Goal: Check status: Check status

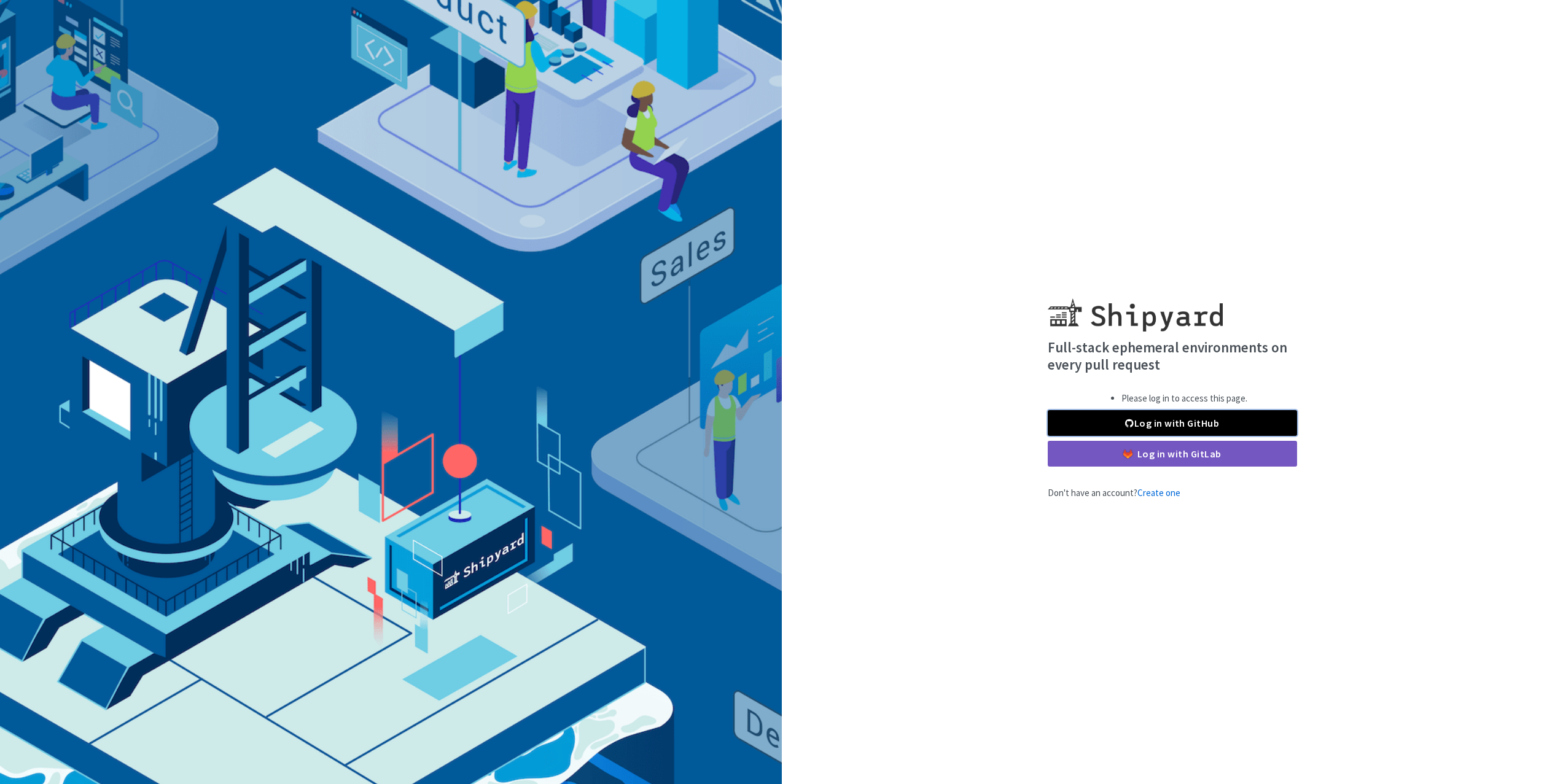
click at [1089, 429] on link "Log in with GitHub" at bounding box center [1172, 423] width 249 height 26
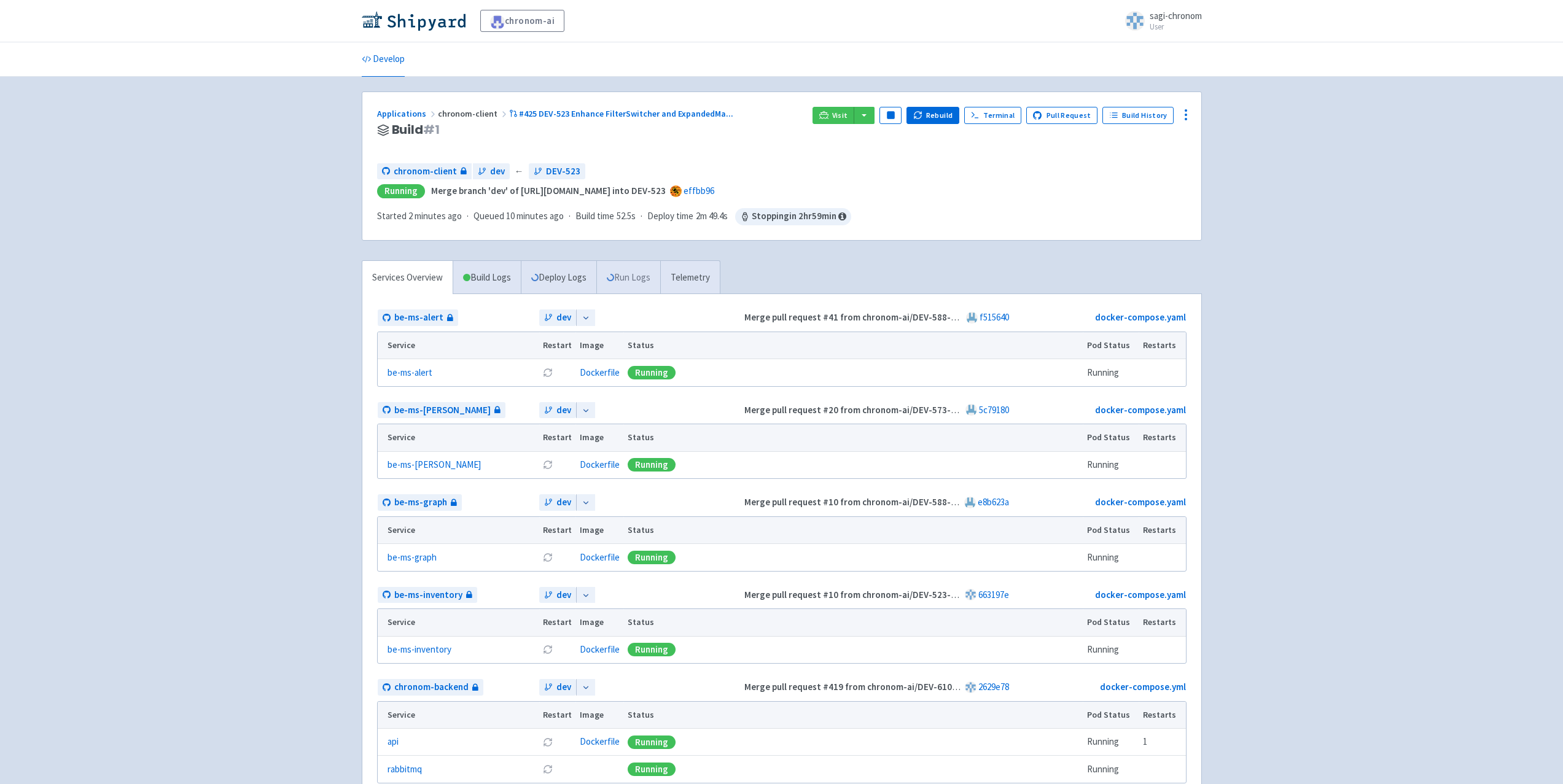
click at [625, 279] on link "Run Logs" at bounding box center [628, 278] width 64 height 34
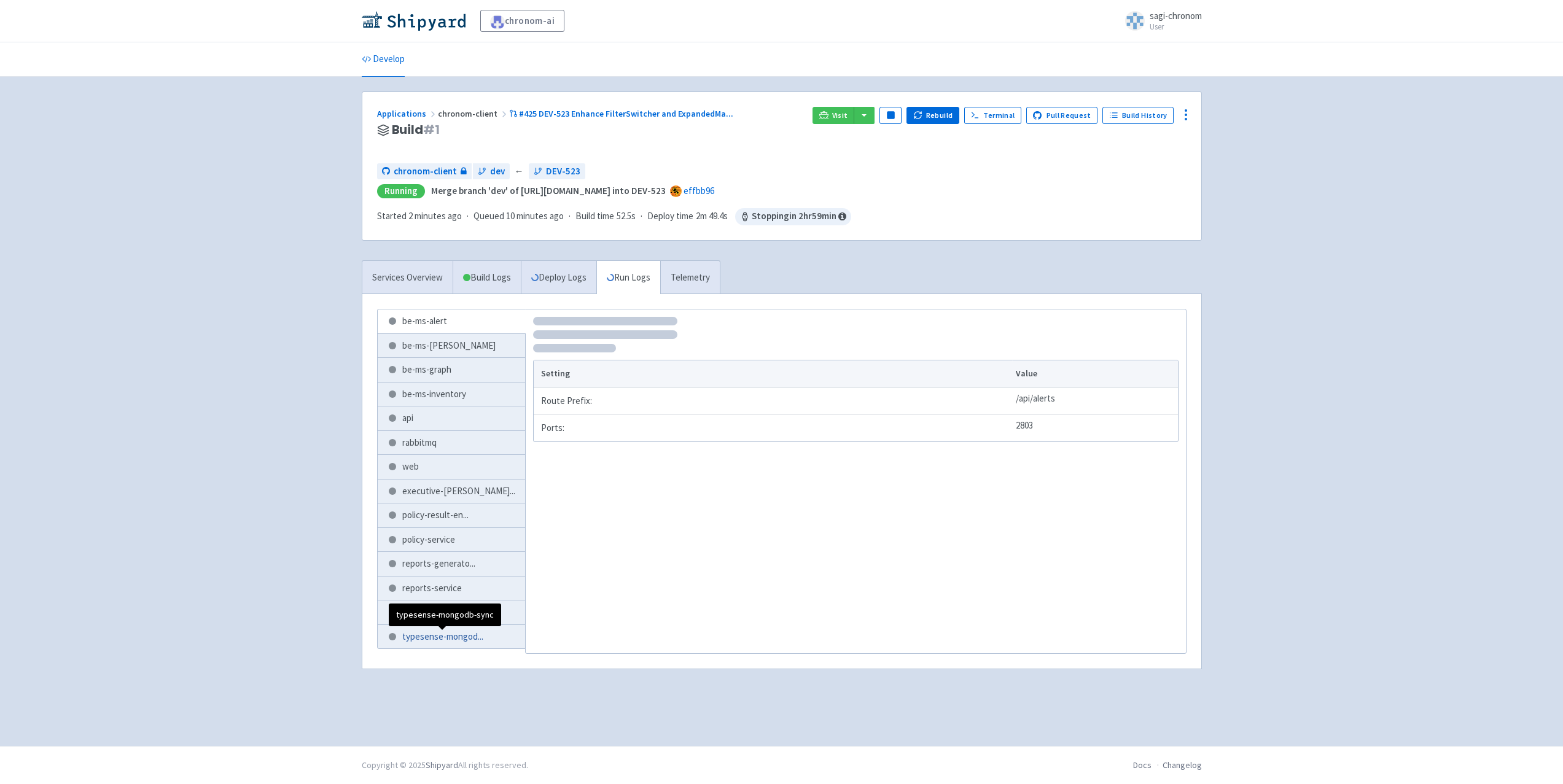
click at [447, 641] on span "typesense-mongod ..." at bounding box center [443, 637] width 81 height 14
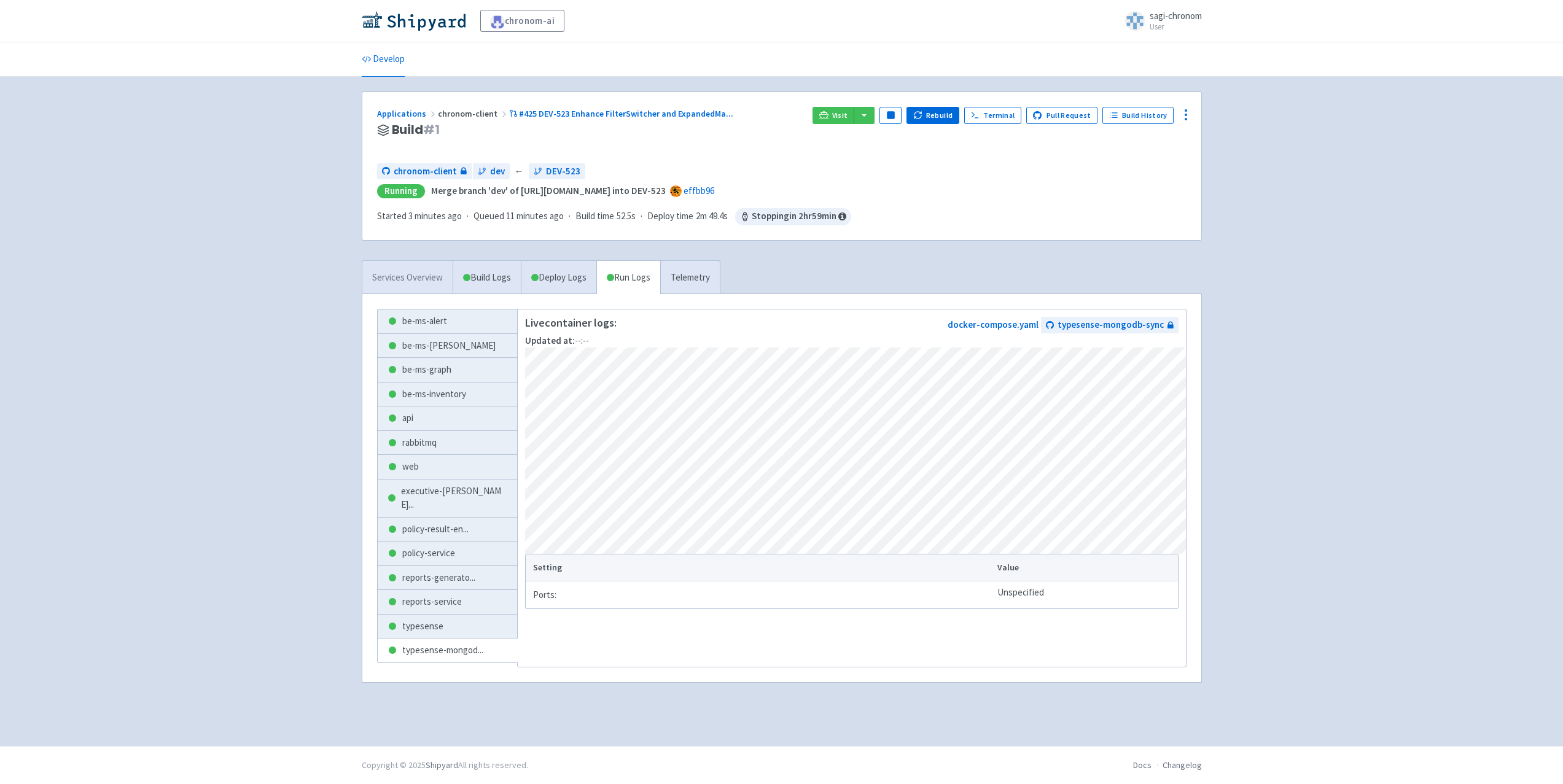
click at [414, 273] on link "Services Overview" at bounding box center [407, 278] width 90 height 34
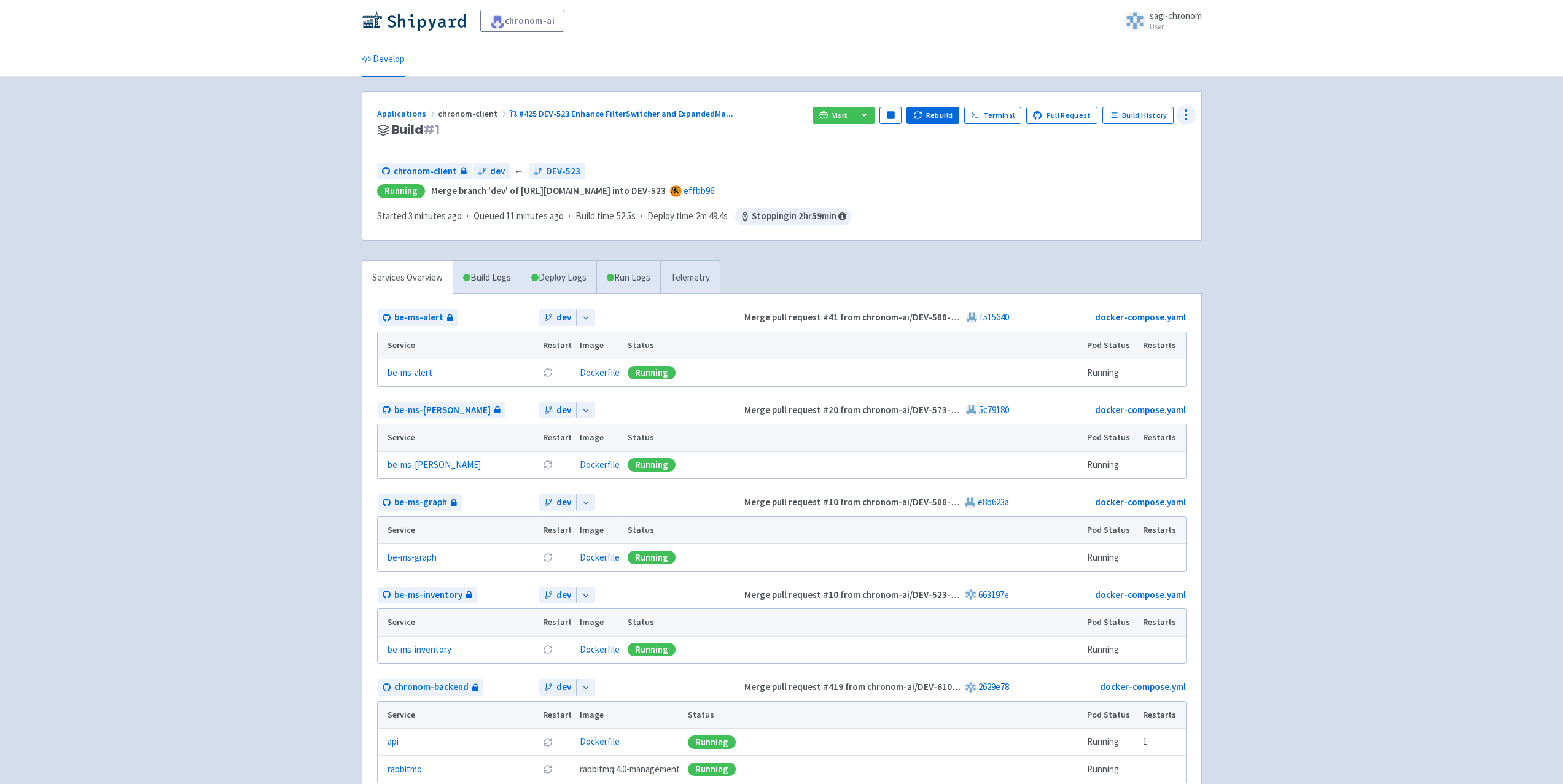
click at [1195, 113] on div at bounding box center [1186, 114] width 19 height 19
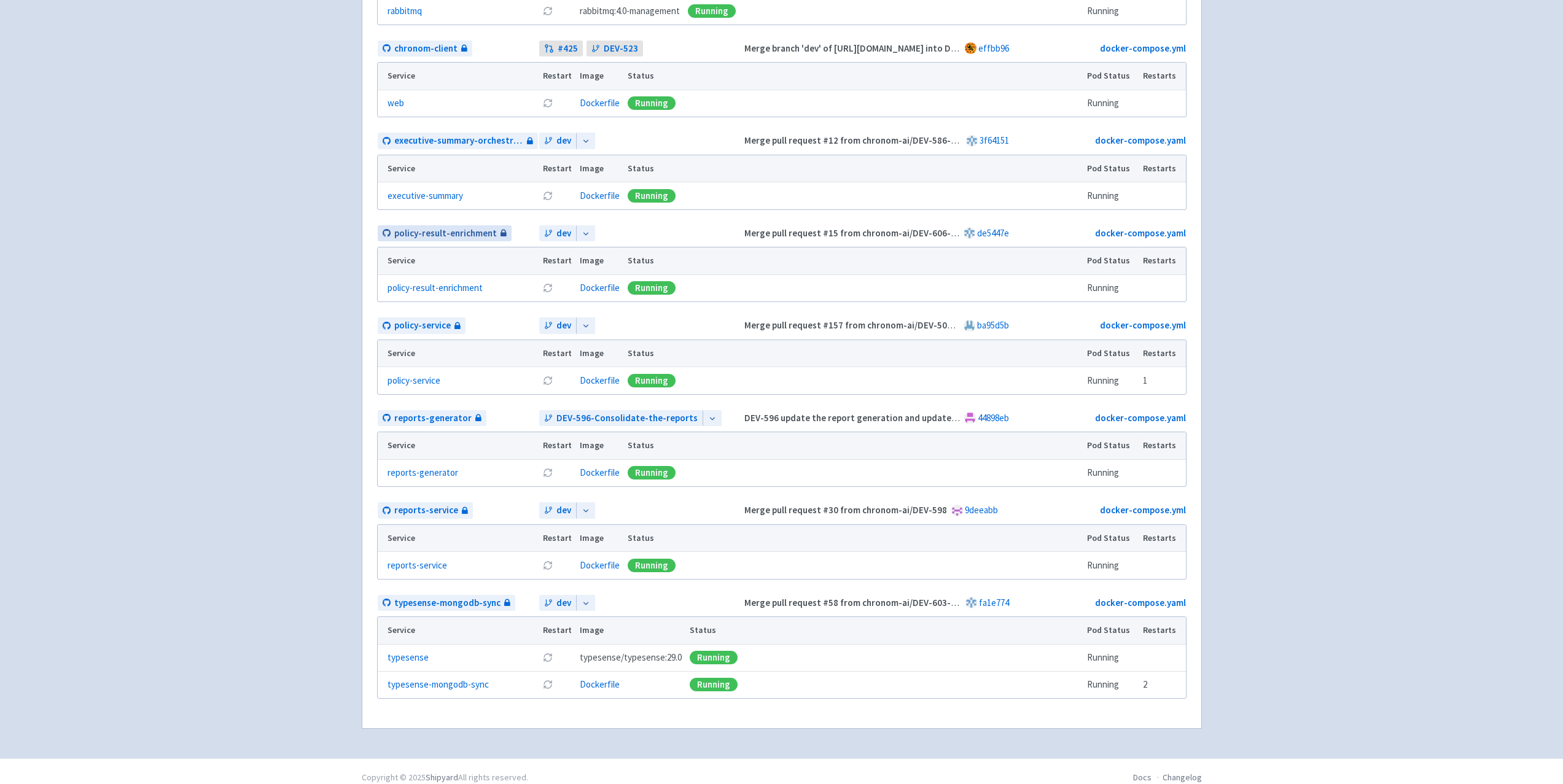
scroll to position [771, 0]
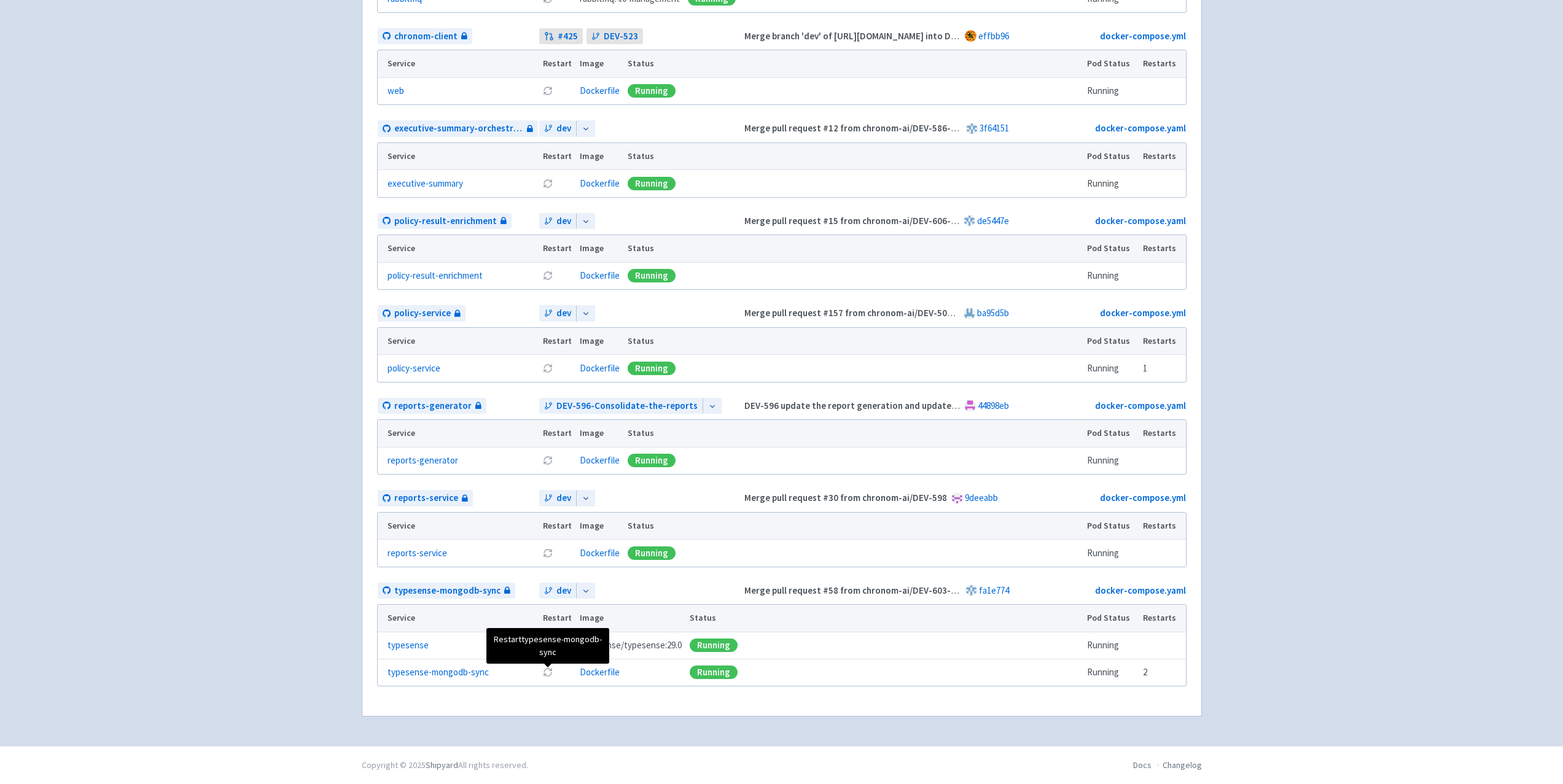
click at [546, 673] on icon at bounding box center [548, 672] width 10 height 10
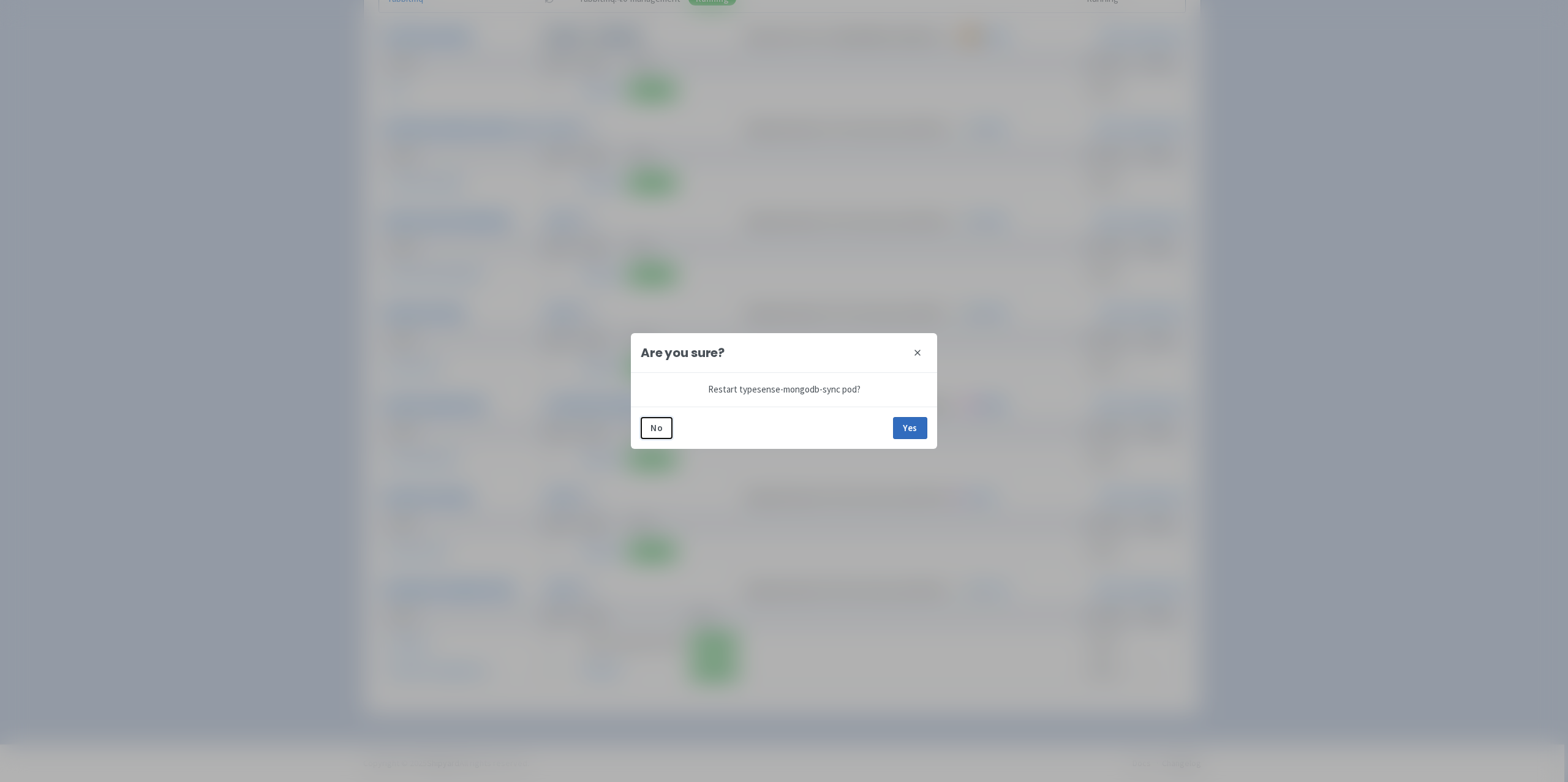
click at [917, 430] on button "Yes" at bounding box center [910, 427] width 34 height 22
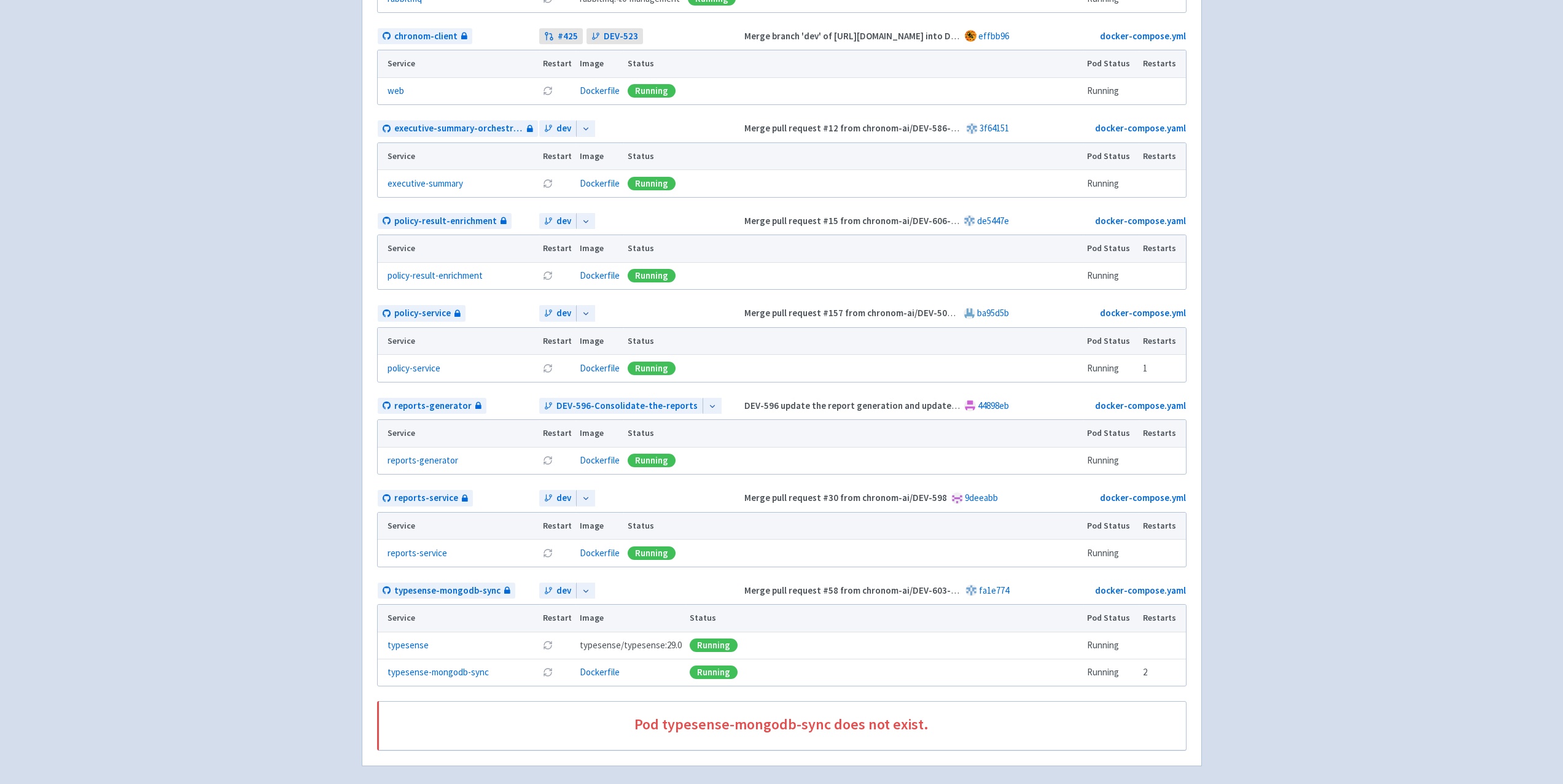
click at [1269, 628] on div "chronom-ai sagi-chronom User Profile Sign out Develop #" at bounding box center [781, 12] width 1563 height 1566
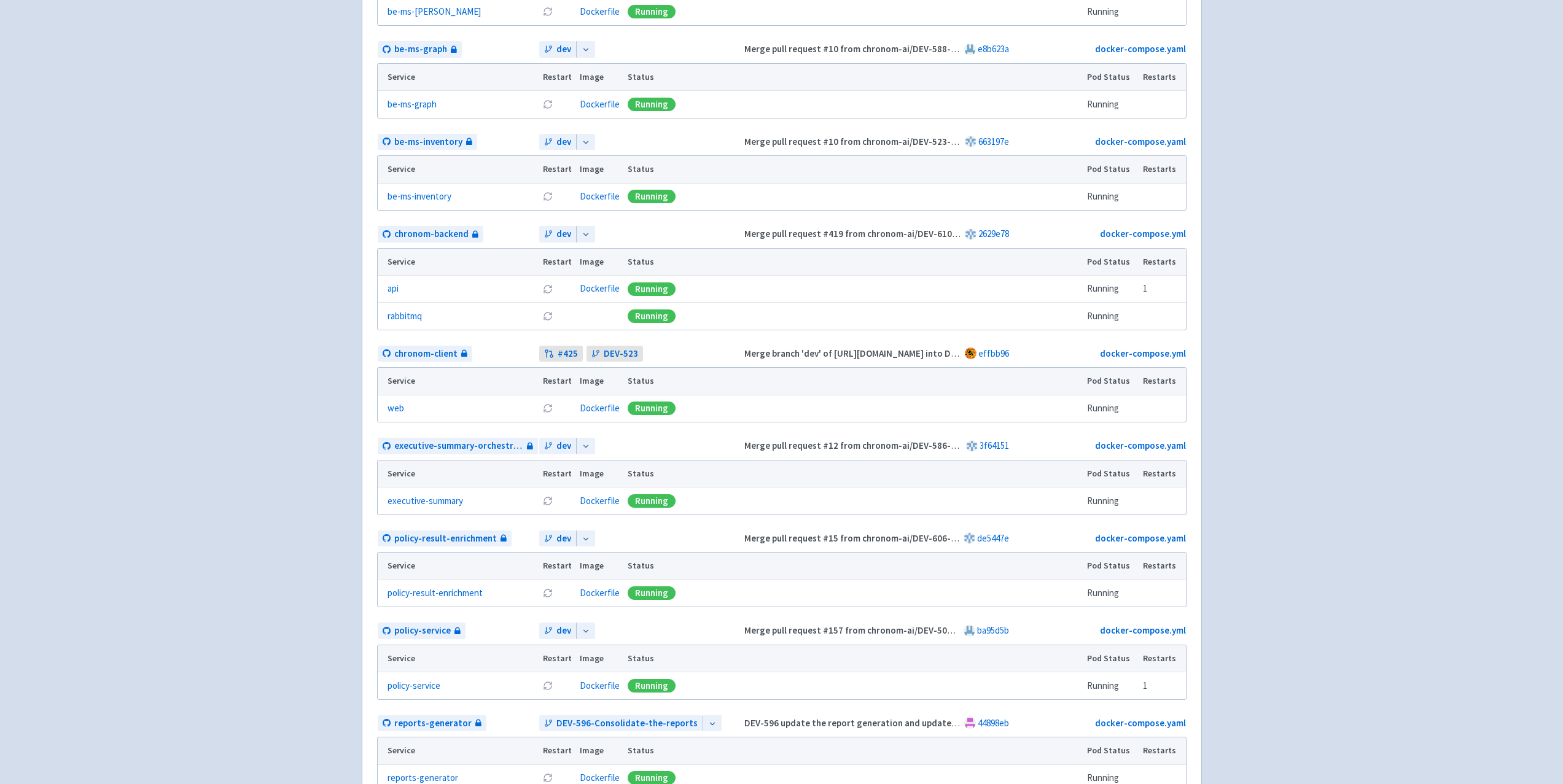
scroll to position [218, 0]
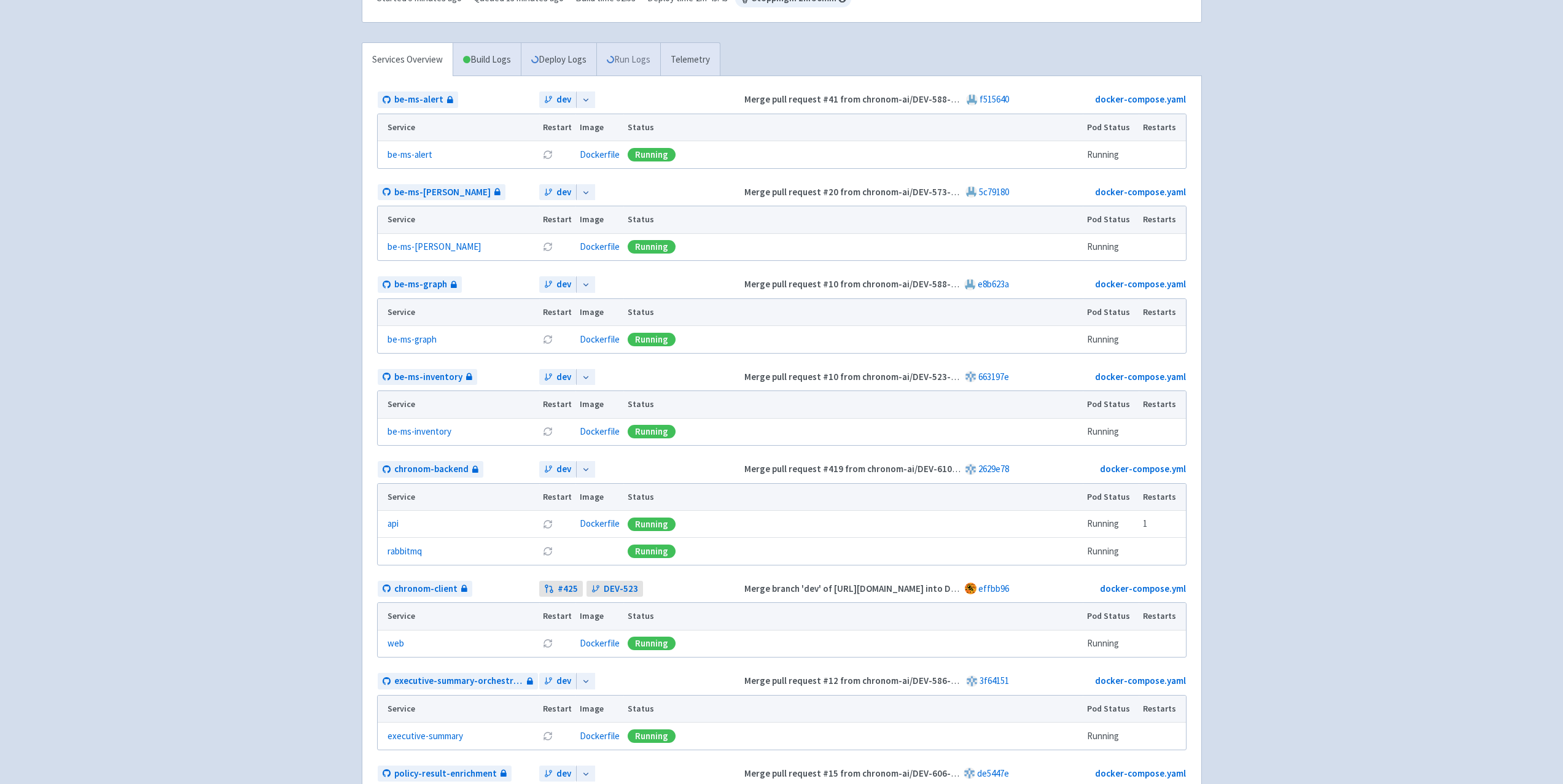
click at [629, 64] on link "Run Logs" at bounding box center [628, 60] width 64 height 34
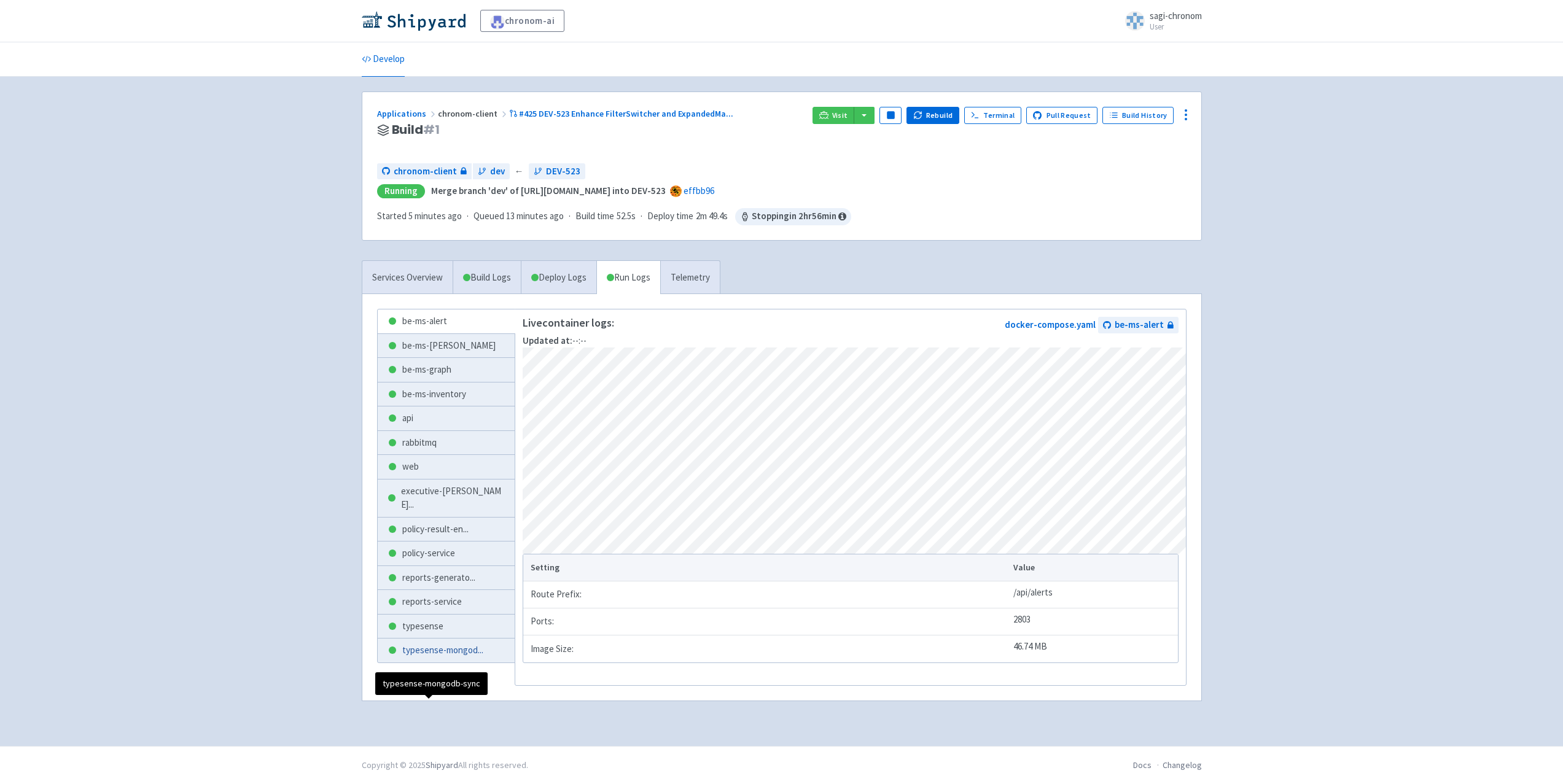
click at [423, 658] on span "typesense-mongod ..." at bounding box center [443, 650] width 81 height 14
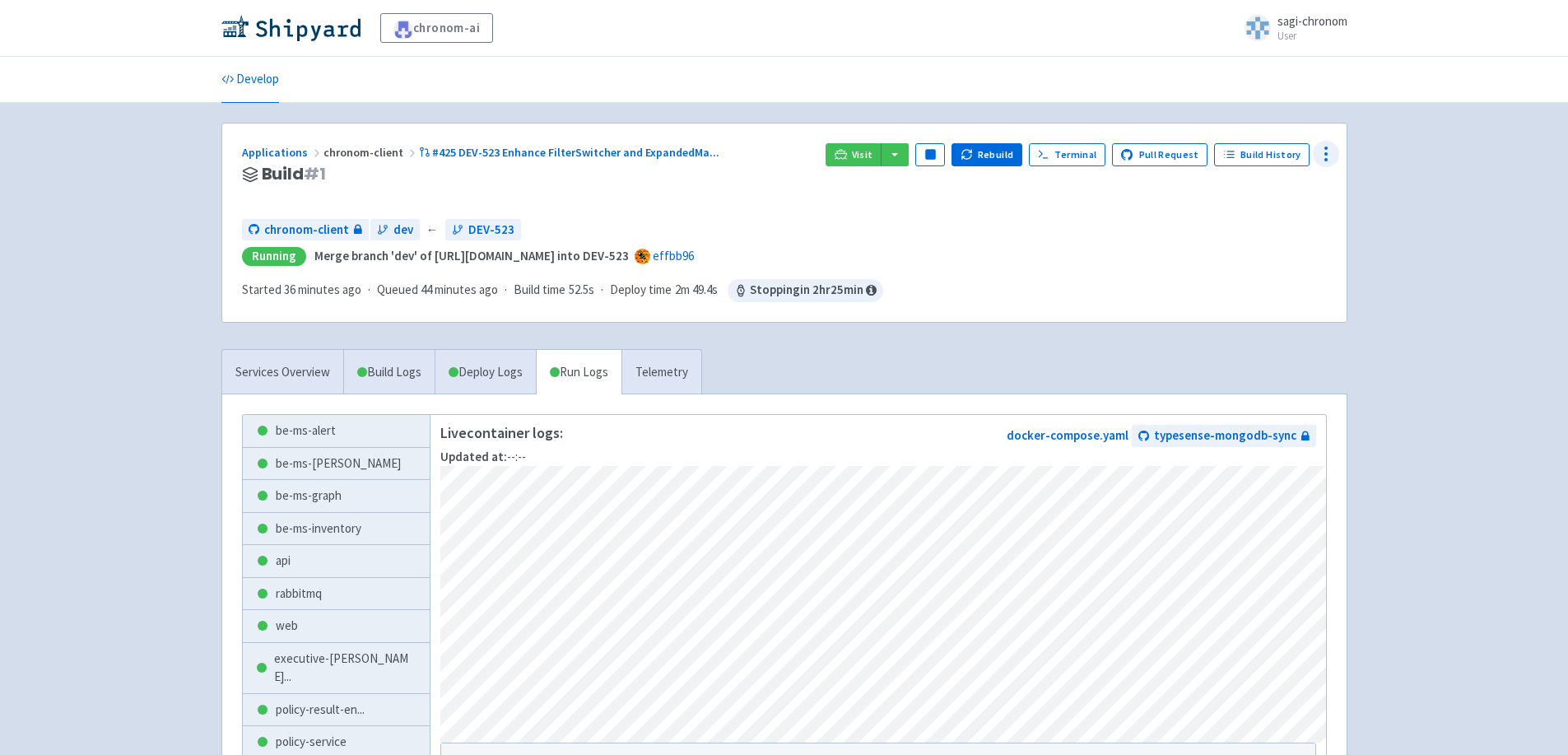
click at [1325, 150] on icon at bounding box center [1327, 154] width 20 height 20
click at [1277, 256] on span "Env Vars" at bounding box center [1262, 250] width 116 height 23
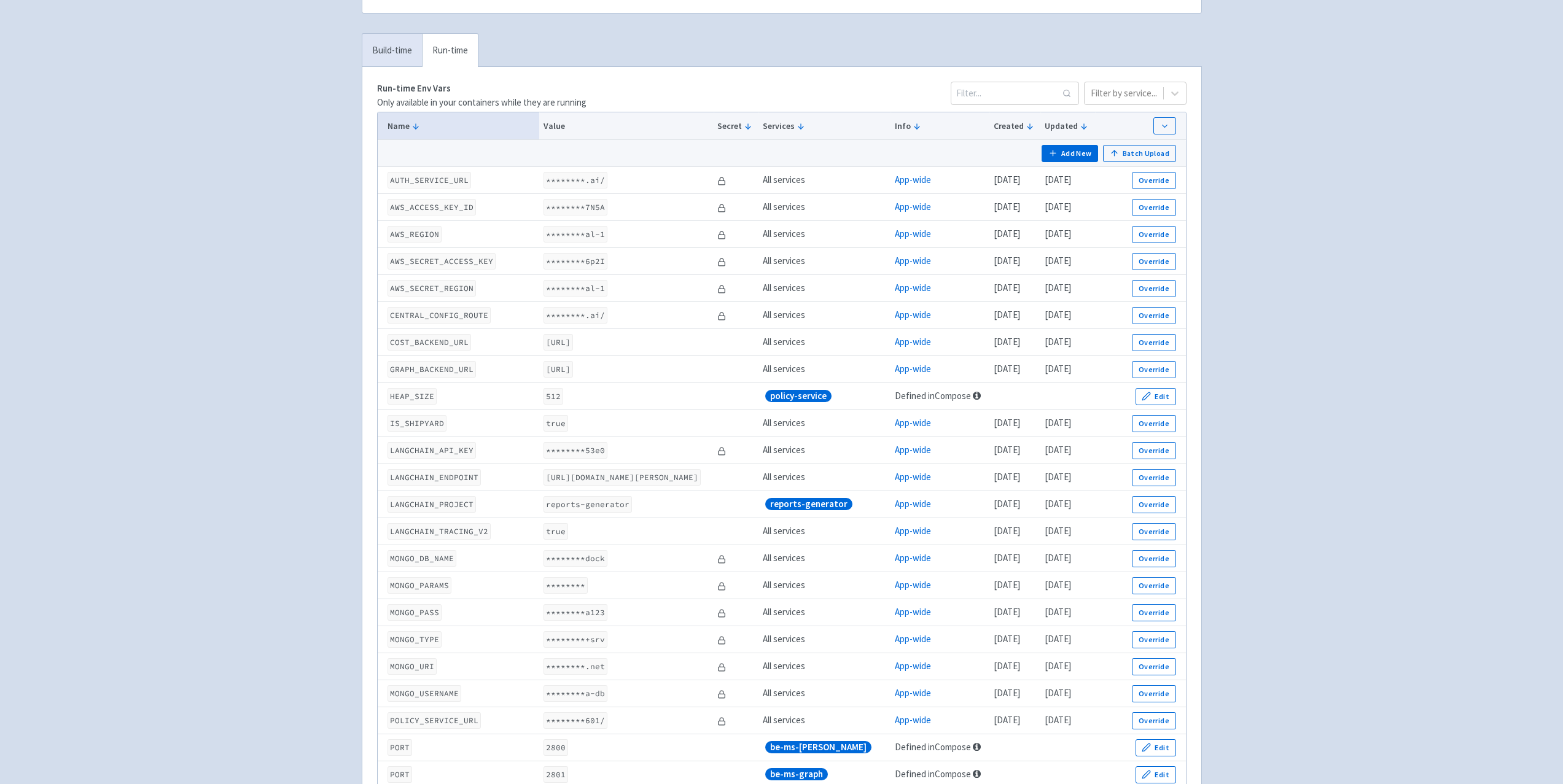
scroll to position [184, 0]
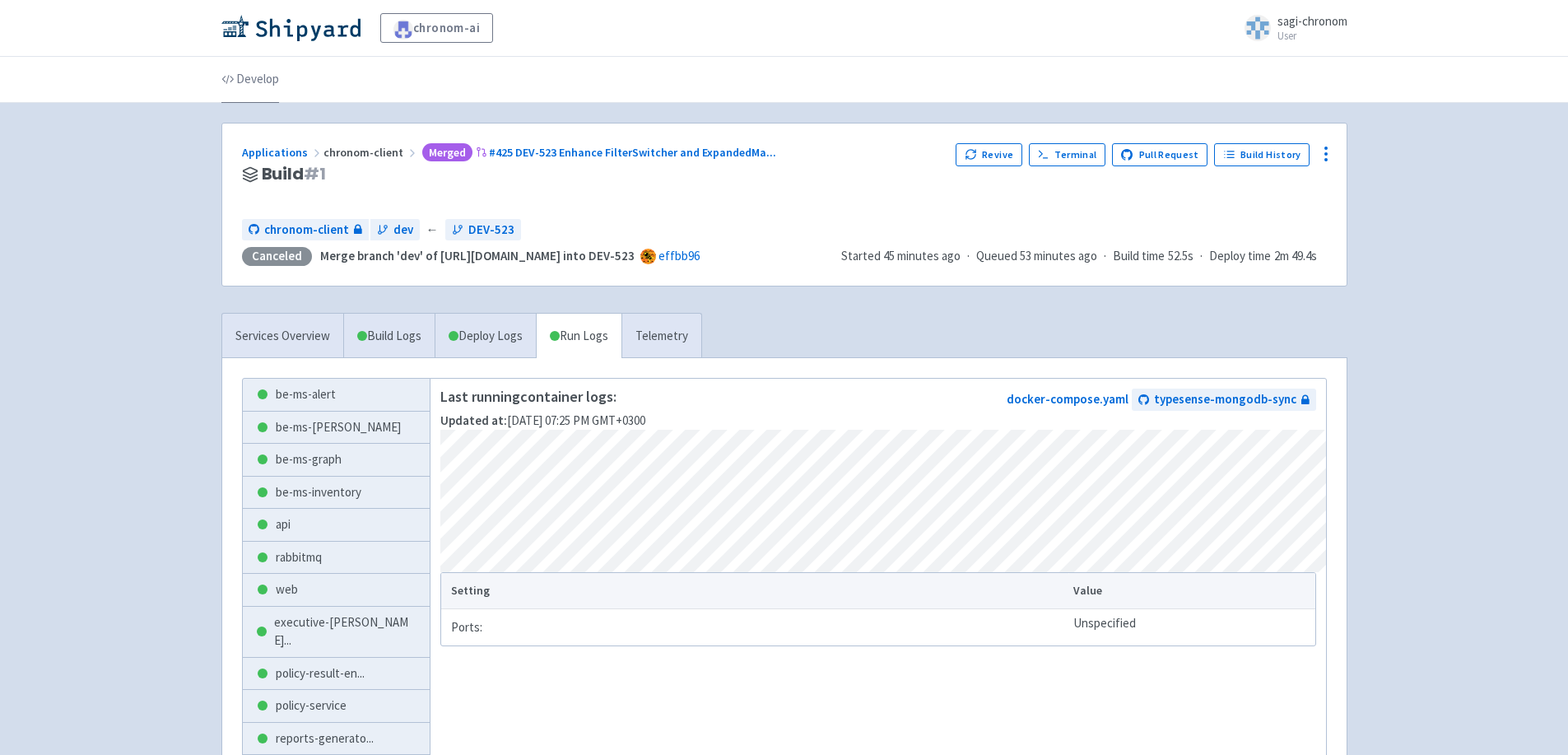
click at [244, 68] on link "Develop" at bounding box center [250, 80] width 58 height 46
